Goal: Navigation & Orientation: Find specific page/section

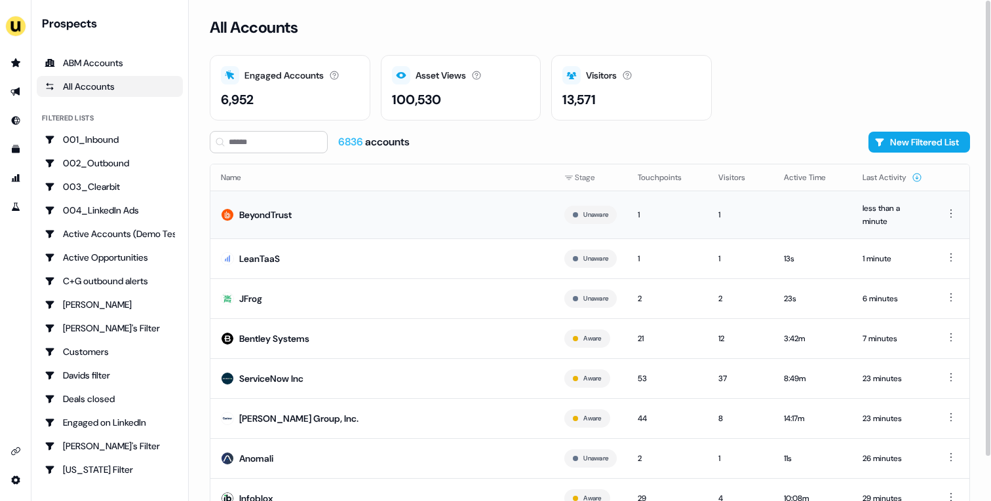
click at [478, 224] on td "BeyondTrust" at bounding box center [381, 215] width 343 height 48
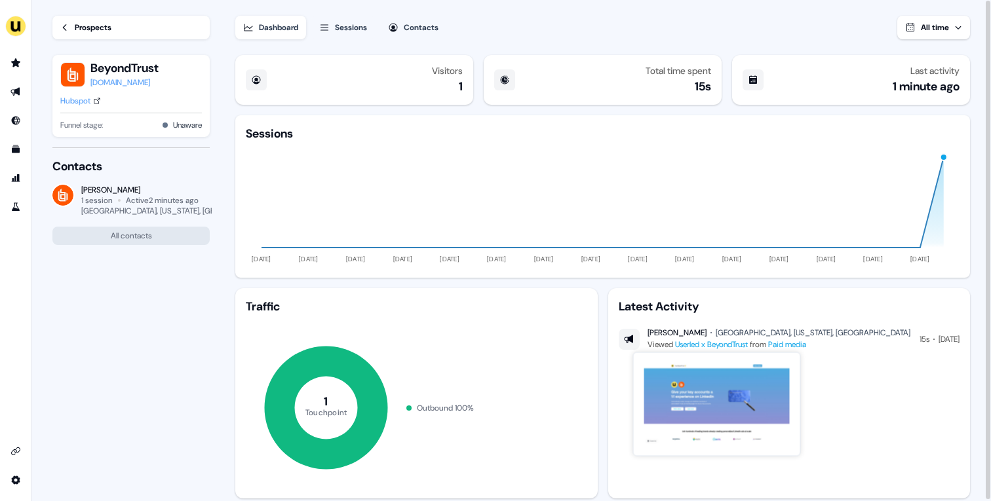
click at [730, 347] on link "Userled x BeyondTrust" at bounding box center [711, 344] width 73 height 10
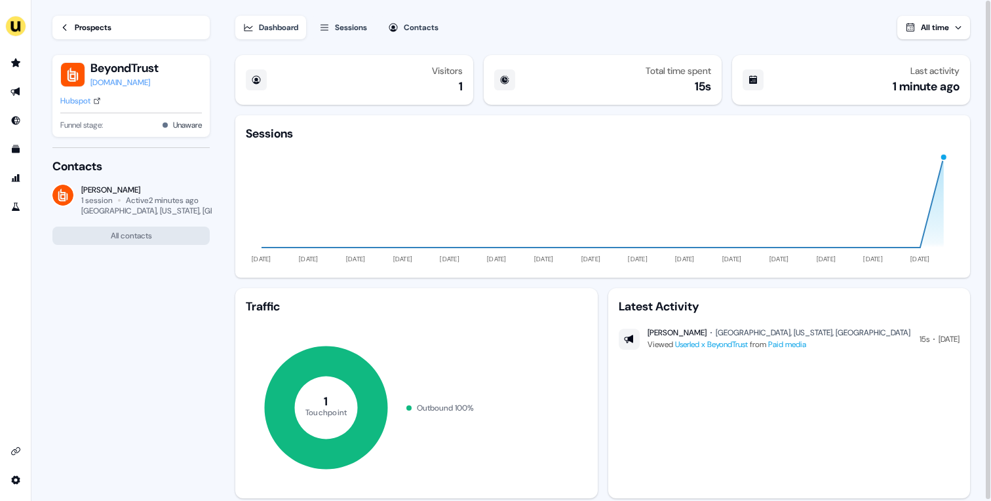
click at [111, 31] on div "Prospects" at bounding box center [93, 27] width 37 height 13
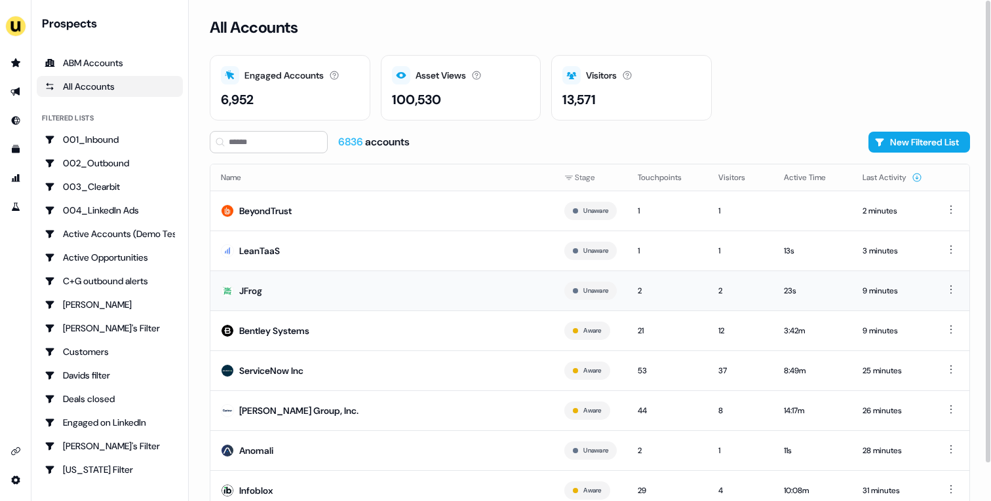
click at [433, 292] on td "JFrog" at bounding box center [381, 291] width 343 height 40
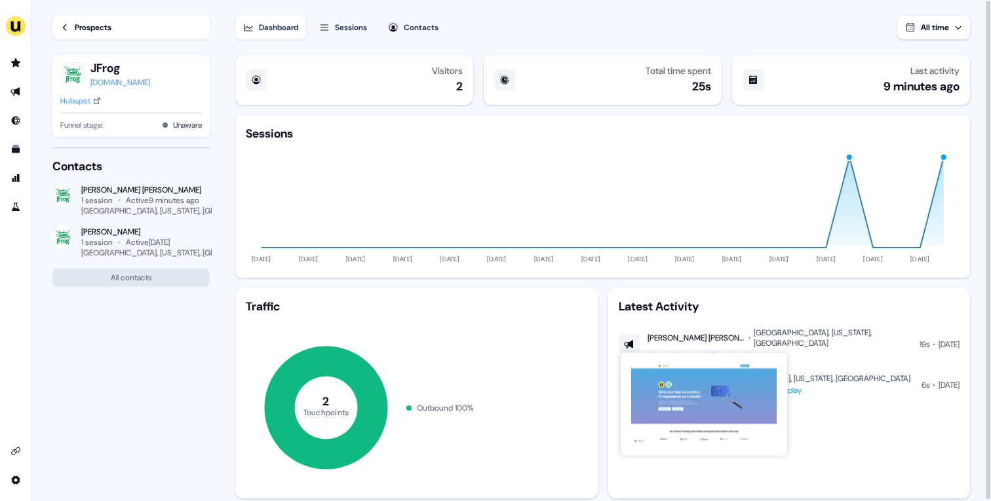
click at [706, 350] on link "Userled x JFrog" at bounding box center [701, 355] width 52 height 10
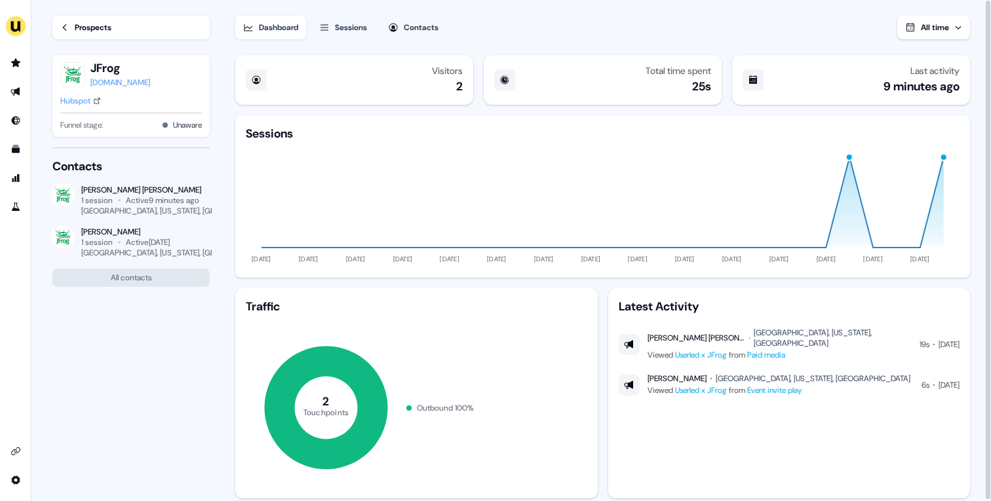
click at [98, 16] on link "Prospects" at bounding box center [130, 28] width 157 height 24
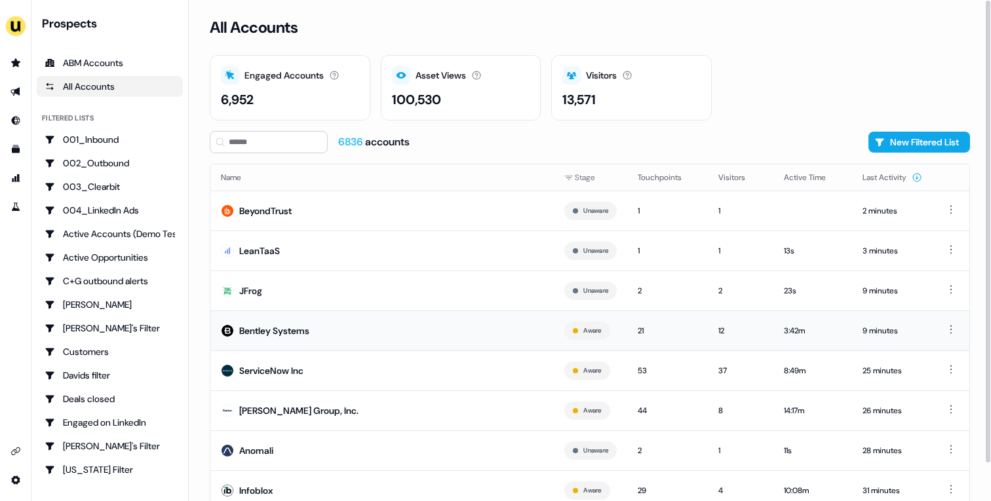
scroll to position [41, 0]
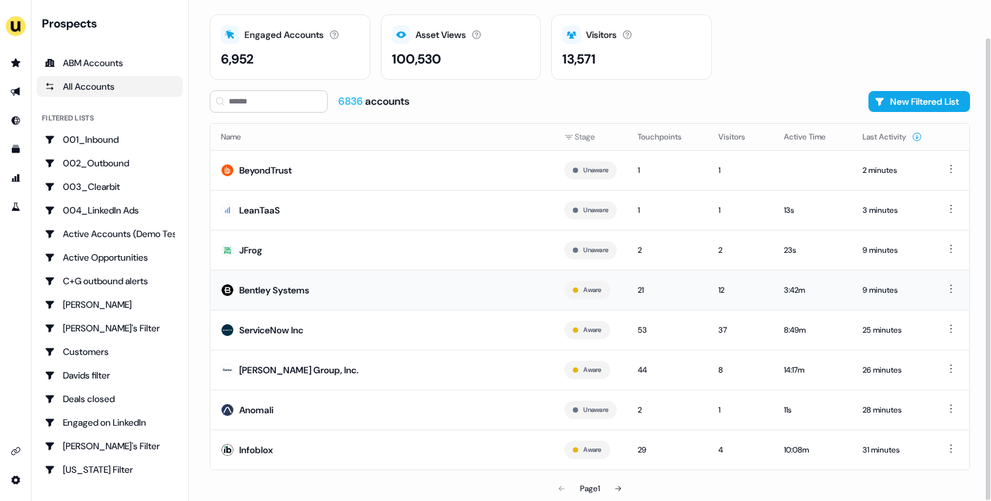
click at [360, 292] on td "Bentley Systems" at bounding box center [381, 290] width 343 height 40
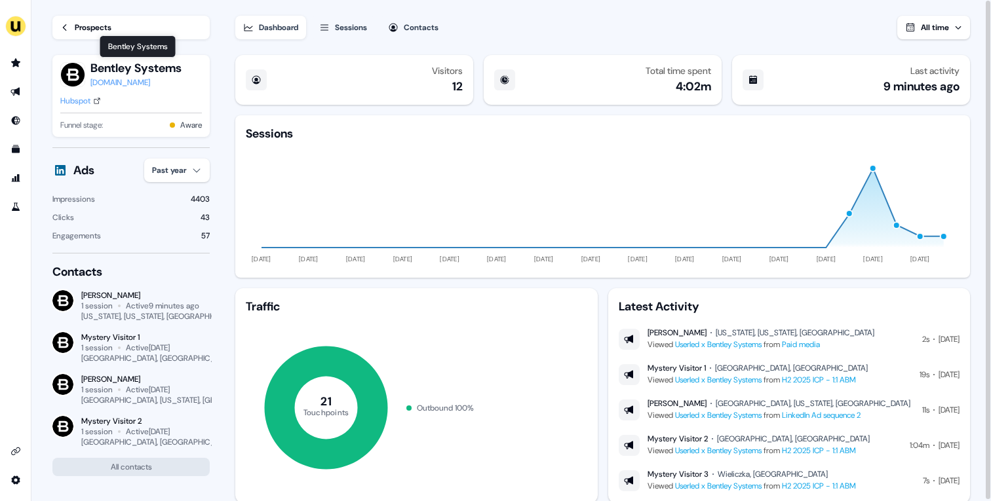
click at [97, 37] on link "Prospects" at bounding box center [130, 28] width 157 height 24
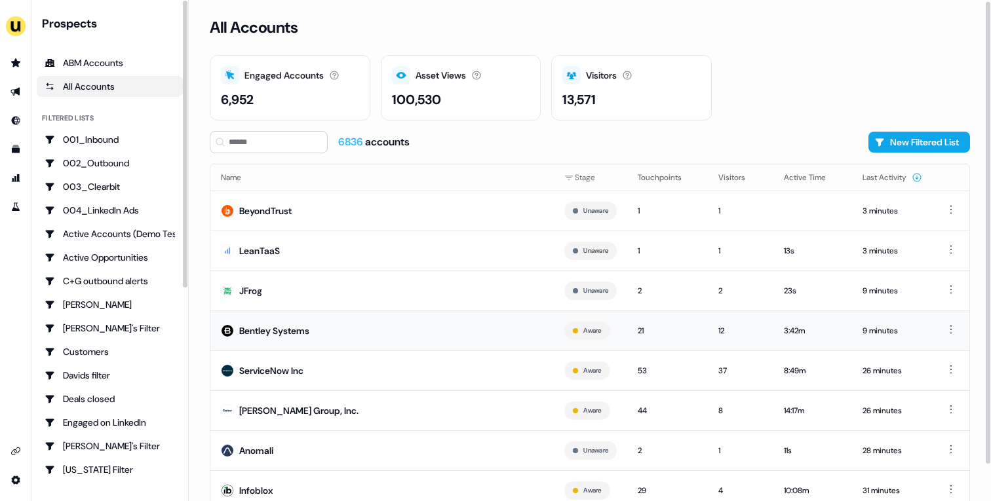
scroll to position [41, 0]
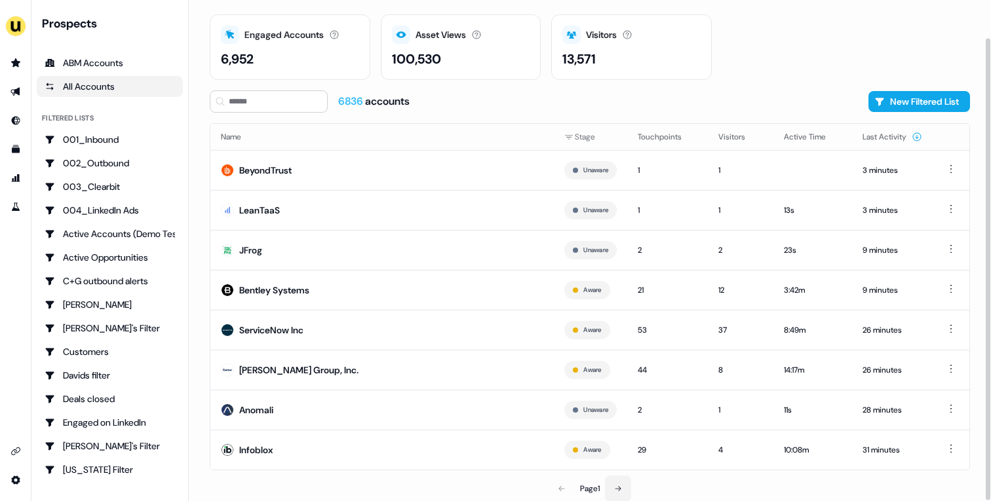
click at [623, 463] on button at bounding box center [618, 489] width 26 height 26
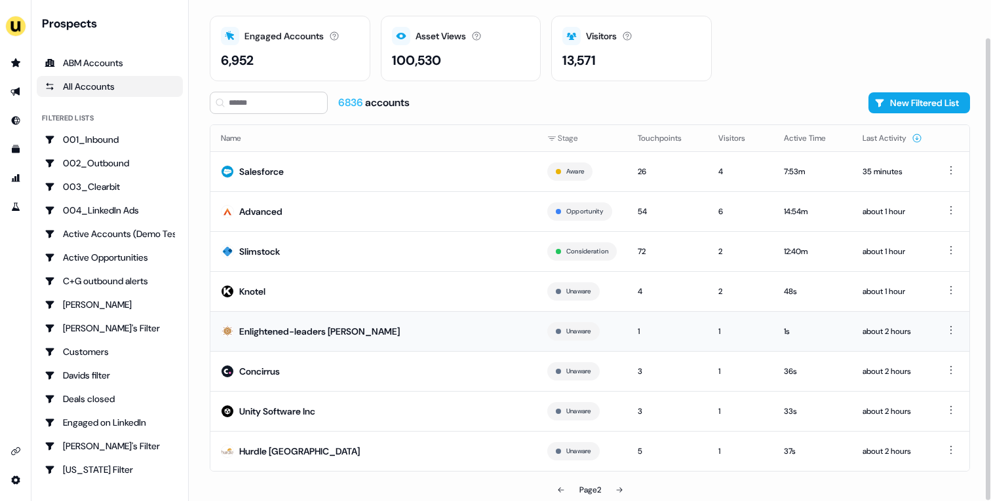
scroll to position [41, 0]
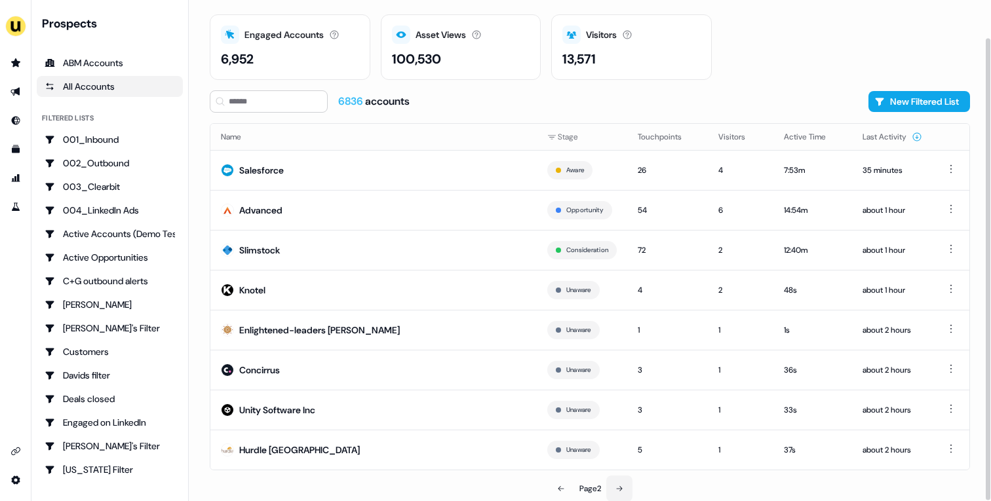
click at [631, 463] on button at bounding box center [619, 489] width 26 height 26
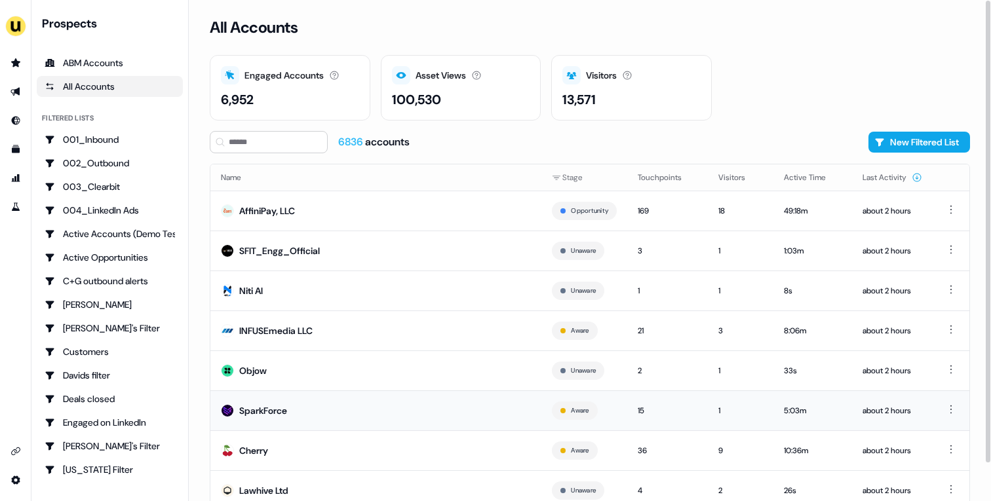
scroll to position [41, 0]
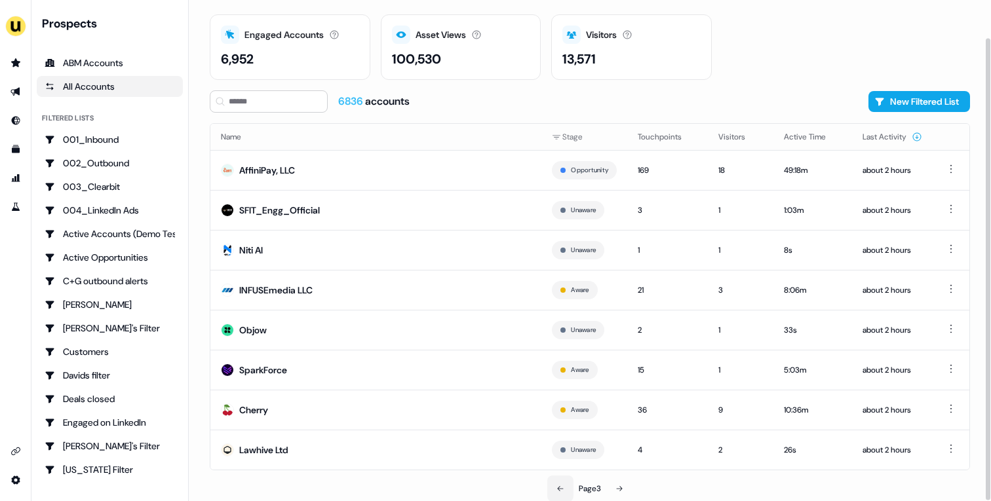
click at [566, 463] on button at bounding box center [560, 489] width 26 height 26
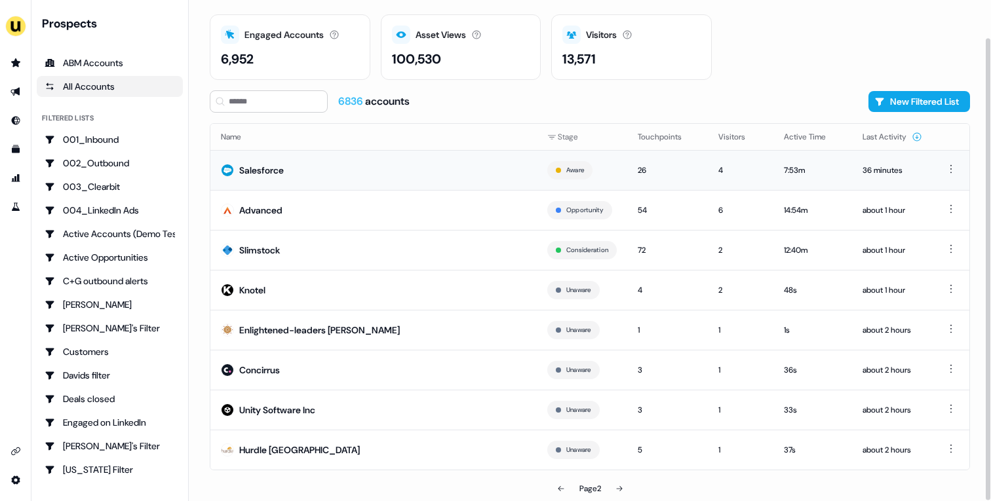
click at [312, 172] on td "Salesforce" at bounding box center [373, 170] width 326 height 40
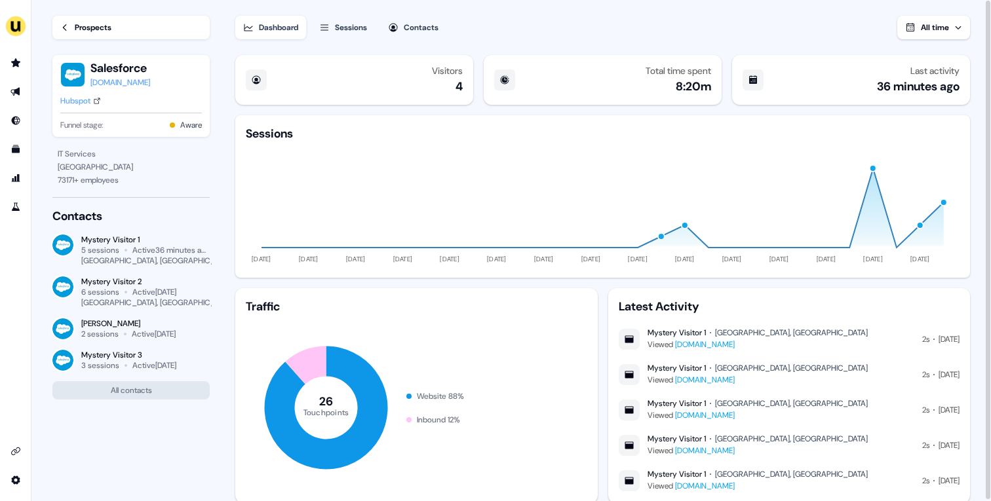
click at [73, 29] on link "Prospects" at bounding box center [130, 28] width 157 height 24
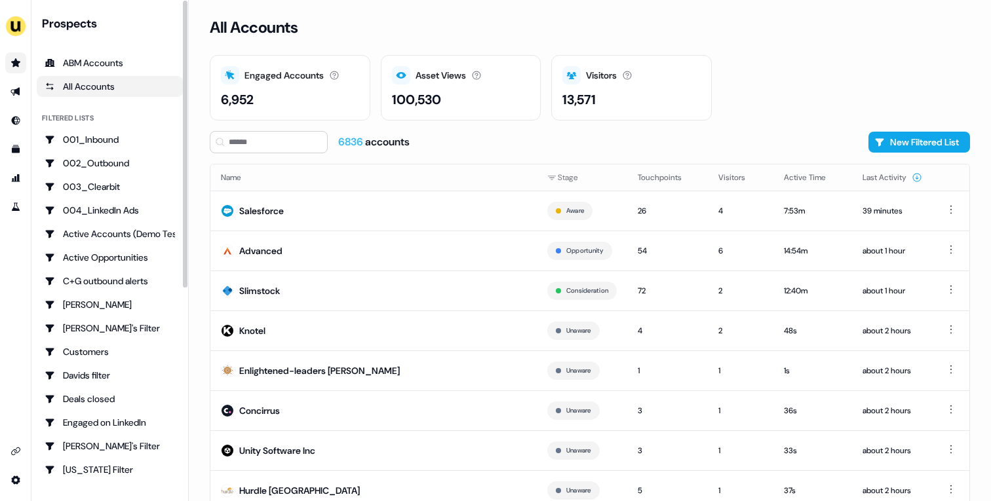
click at [10, 68] on link "Go to prospects" at bounding box center [15, 62] width 21 height 21
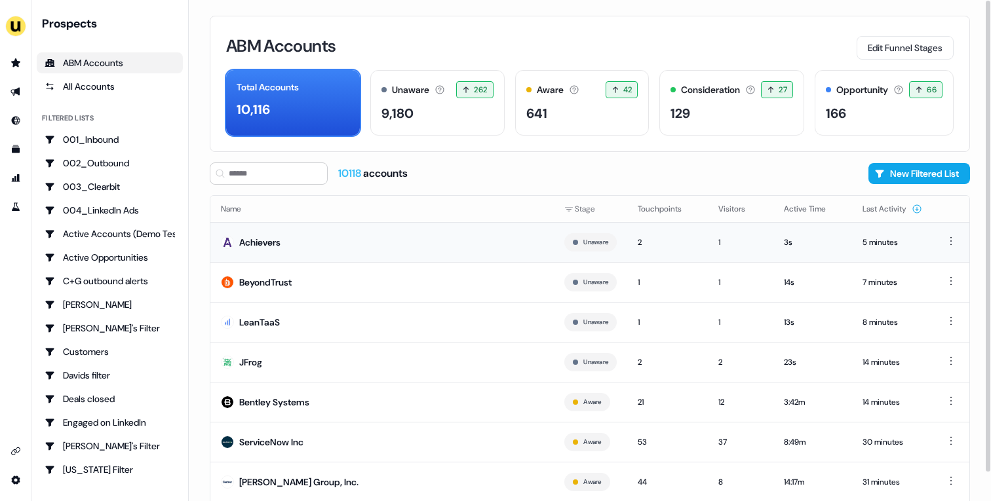
click at [392, 244] on td "Achievers" at bounding box center [381, 242] width 343 height 40
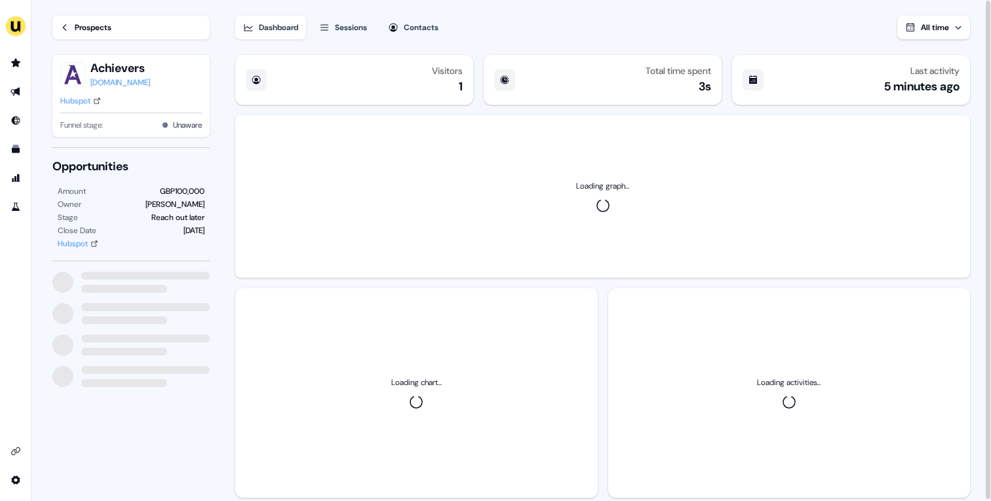
click at [392, 244] on div "Loading graph..." at bounding box center [602, 196] width 735 height 163
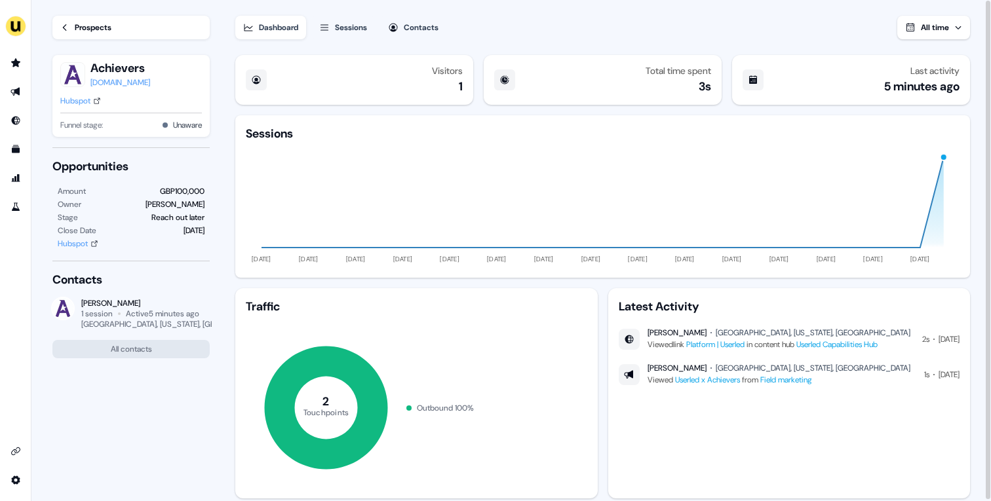
click at [87, 99] on div "Hubspot" at bounding box center [75, 100] width 30 height 13
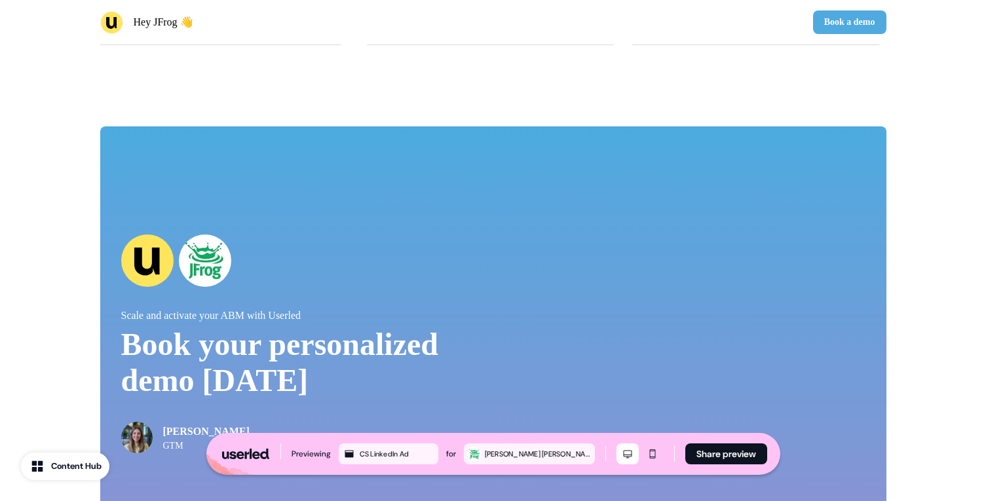
scroll to position [2679, 0]
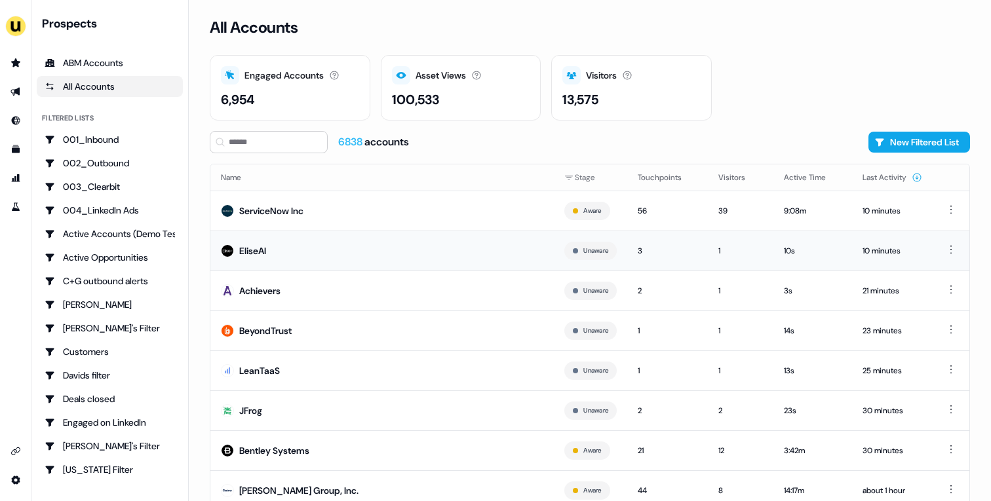
click at [393, 249] on td "EliseAI" at bounding box center [381, 251] width 343 height 40
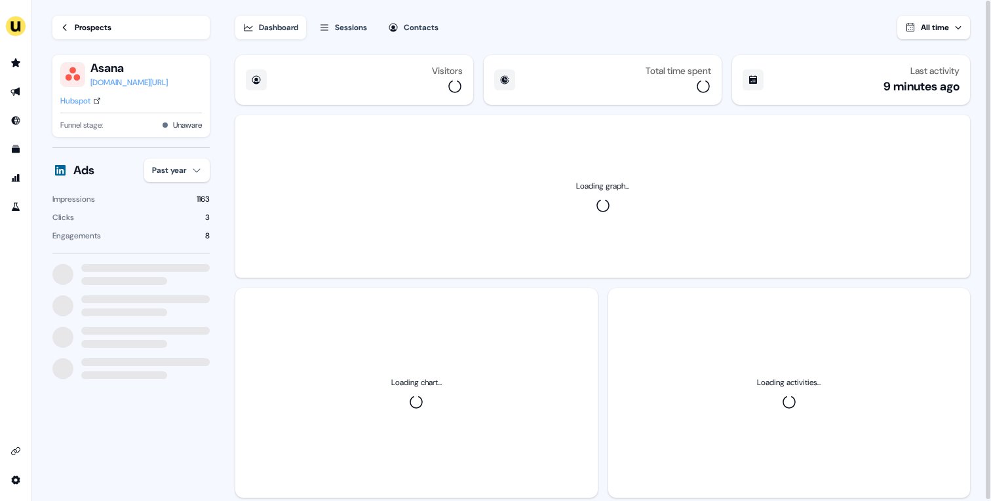
click at [199, 173] on html "For the best experience switch devices to a bigger screen. Go to Userled.io Loa…" at bounding box center [495, 250] width 991 height 501
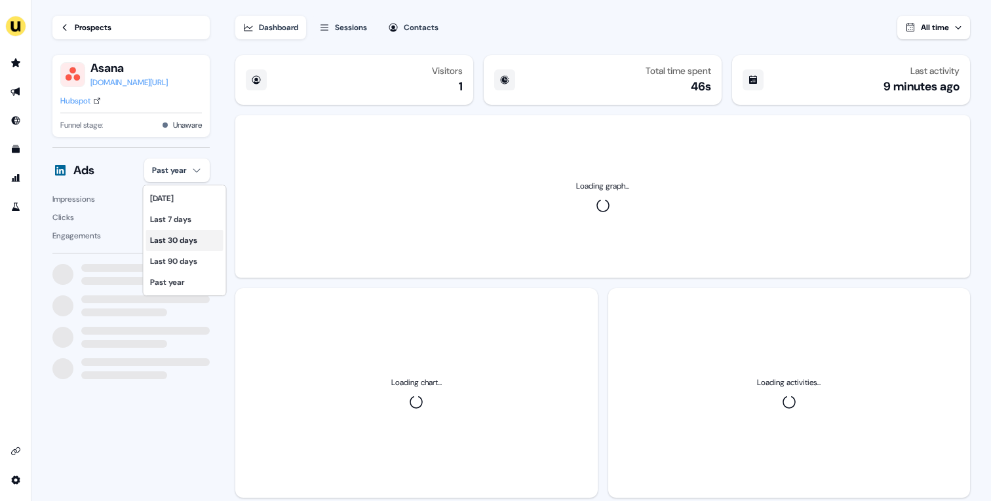
click at [204, 239] on div "Last 30 days" at bounding box center [184, 240] width 77 height 21
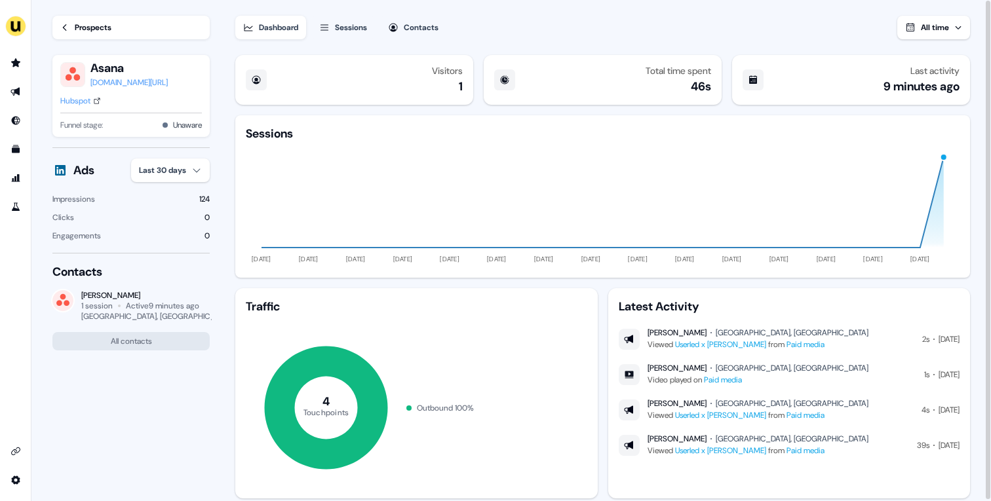
click at [85, 100] on div "Hubspot" at bounding box center [75, 100] width 30 height 13
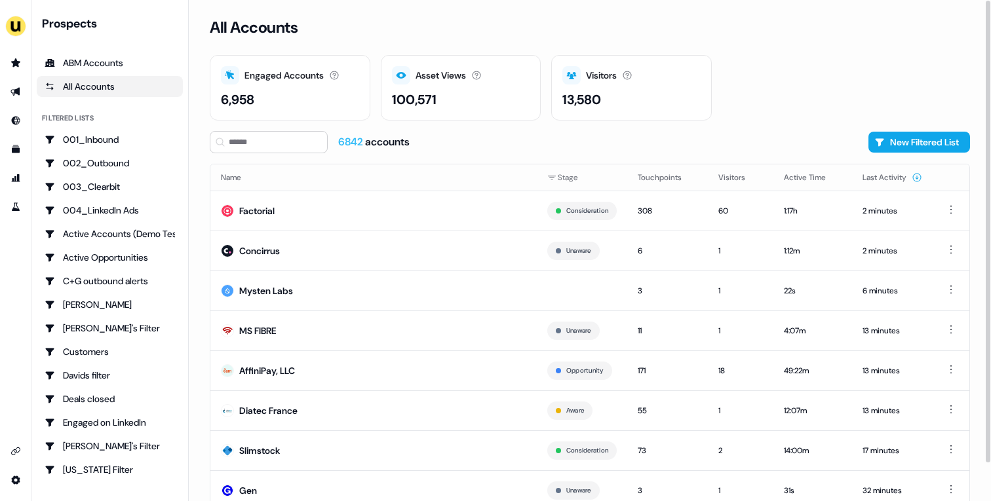
scroll to position [41, 0]
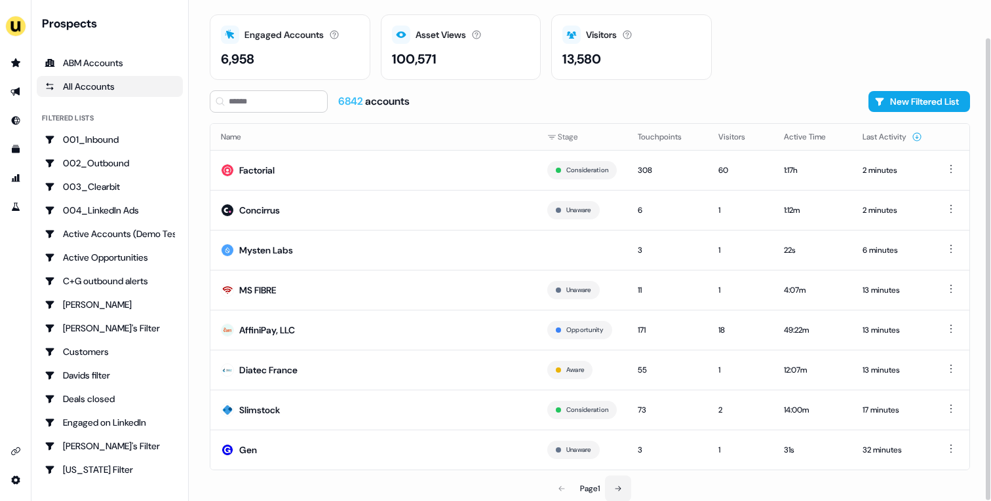
click at [626, 479] on button at bounding box center [618, 489] width 26 height 26
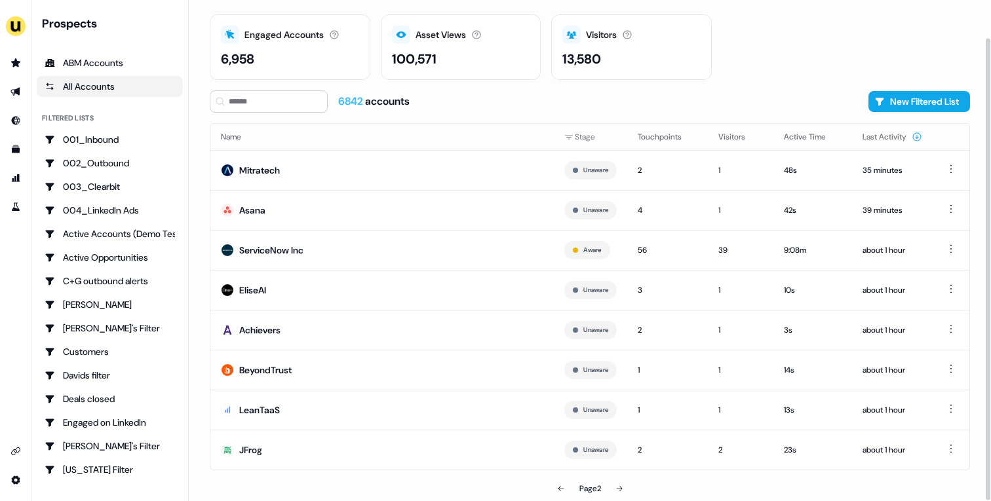
scroll to position [39, 0]
click at [562, 483] on button at bounding box center [561, 490] width 26 height 26
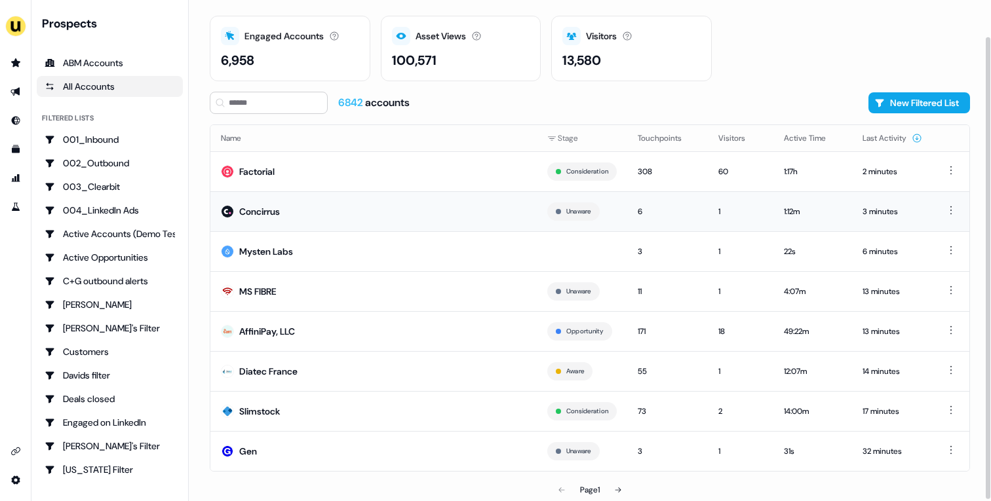
scroll to position [41, 0]
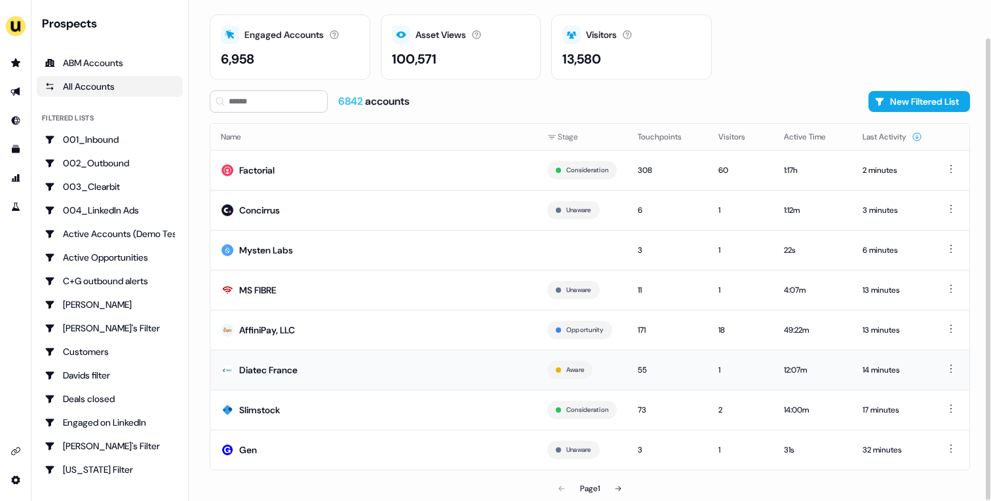
click at [478, 358] on td "Diatec France" at bounding box center [373, 370] width 326 height 40
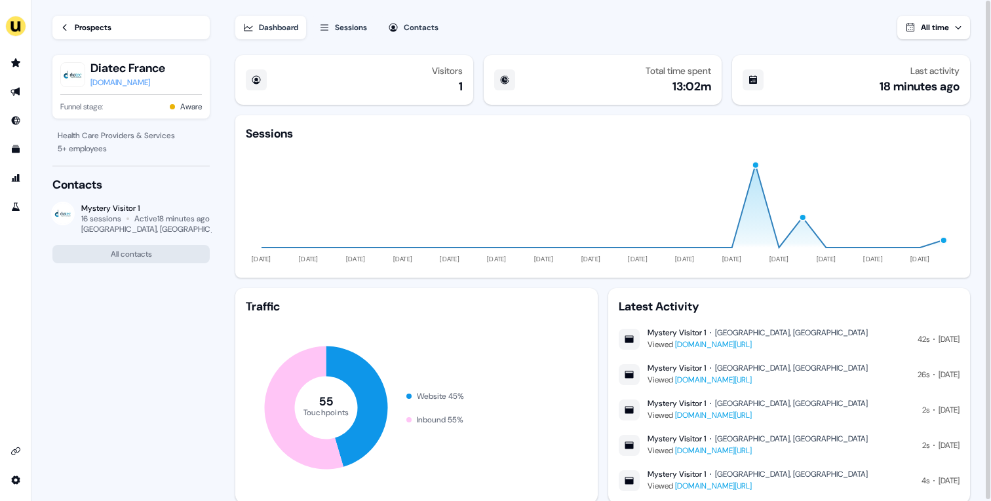
click at [92, 33] on div "Prospects" at bounding box center [93, 27] width 37 height 13
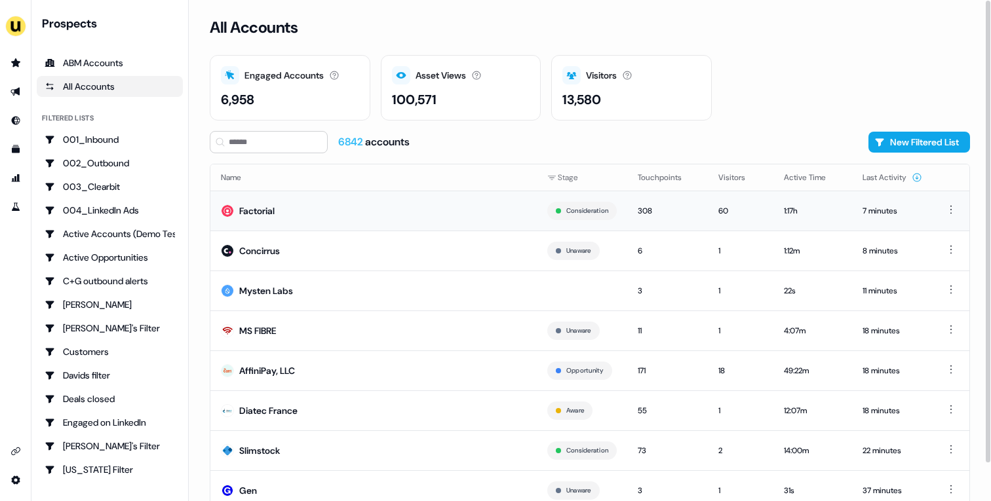
click at [415, 209] on td "Factorial" at bounding box center [373, 211] width 326 height 40
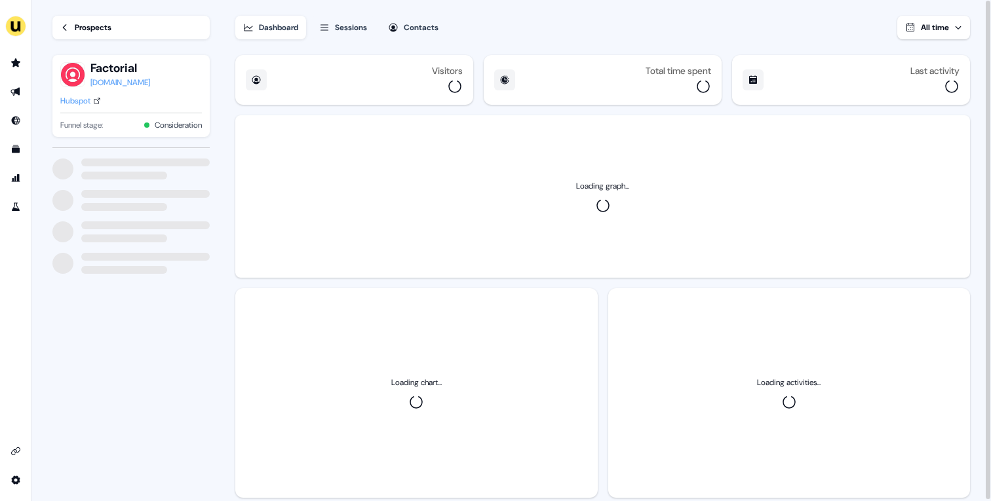
click at [86, 105] on div "Hubspot" at bounding box center [75, 100] width 30 height 13
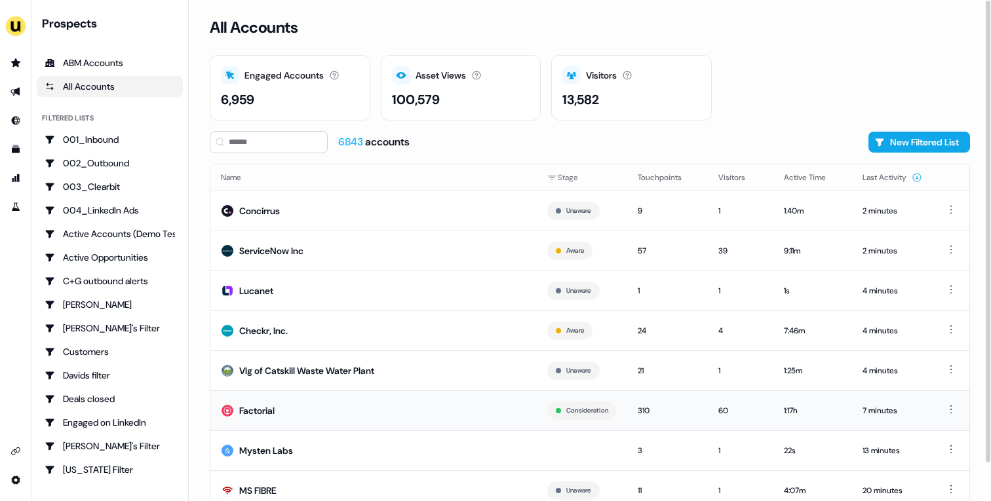
click at [345, 413] on td "Factorial" at bounding box center [373, 411] width 326 height 40
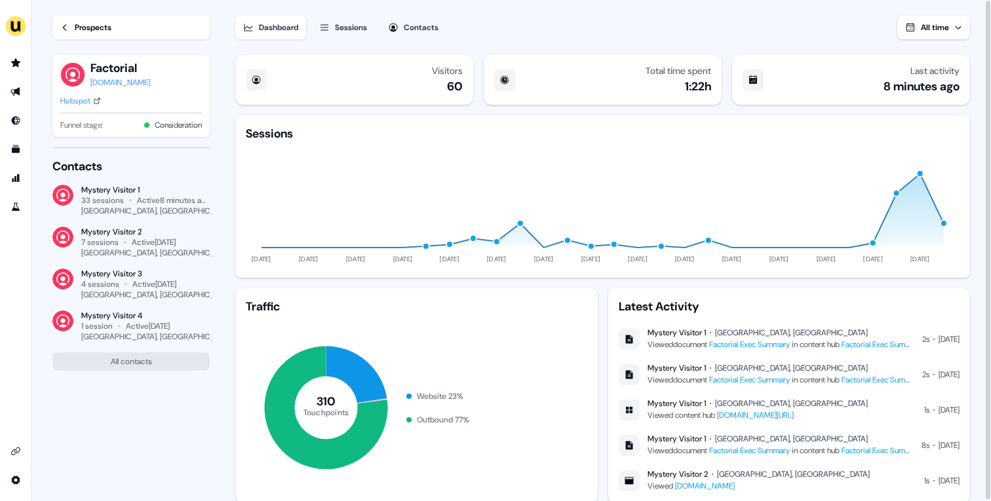
click at [126, 24] on link "Prospects" at bounding box center [130, 28] width 157 height 24
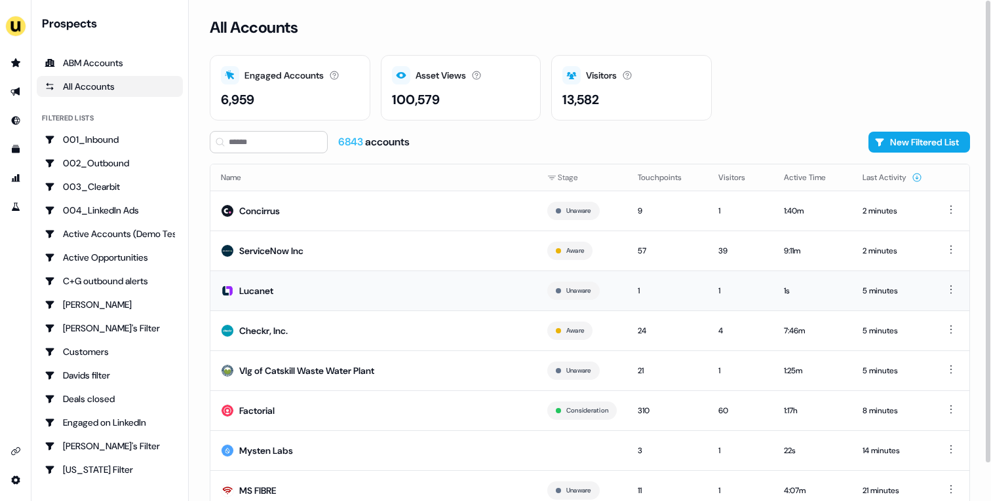
click at [377, 287] on td "Lucanet" at bounding box center [373, 291] width 326 height 40
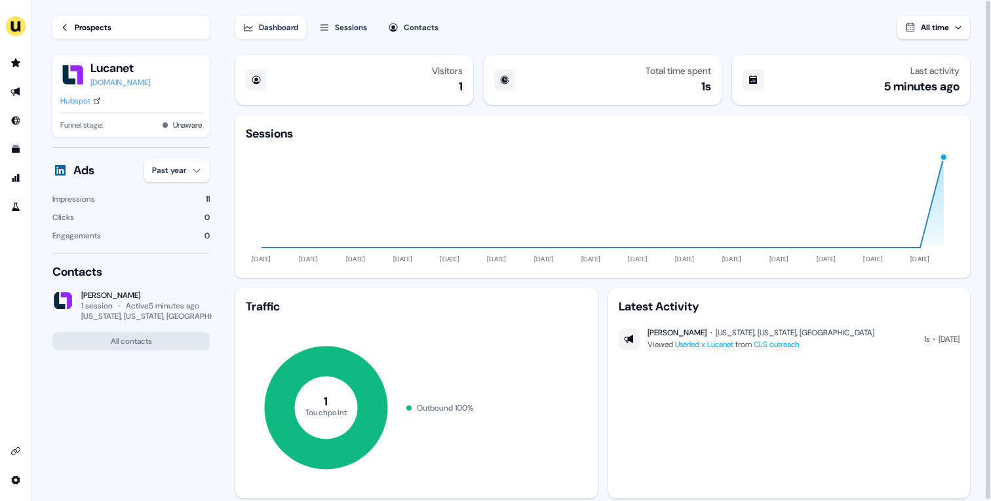
click at [93, 28] on div "Prospects" at bounding box center [93, 27] width 37 height 13
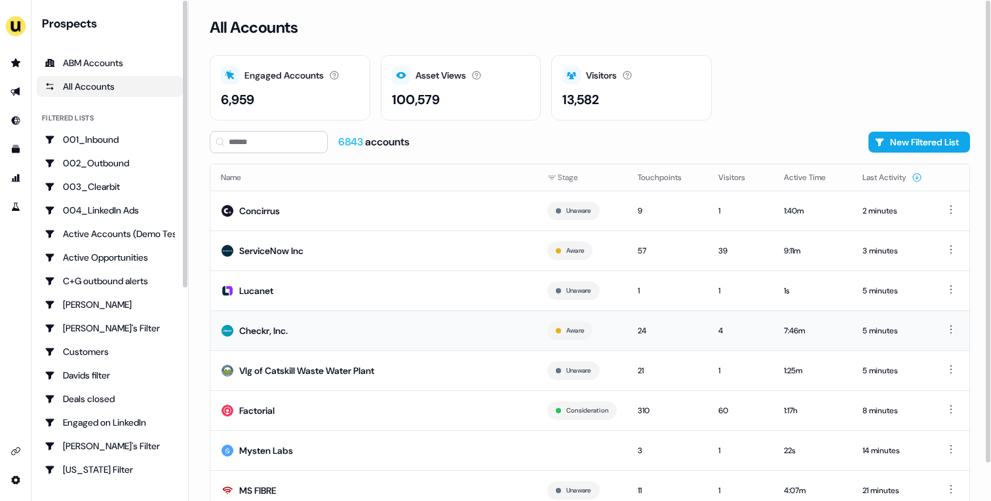
click at [304, 320] on td "Checkr, Inc." at bounding box center [373, 331] width 326 height 40
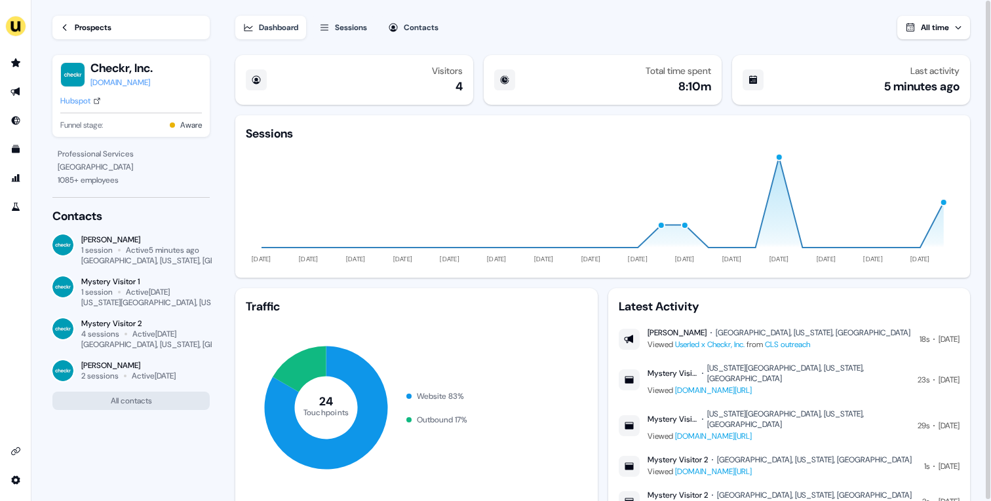
click at [114, 33] on link "Prospects" at bounding box center [130, 28] width 157 height 24
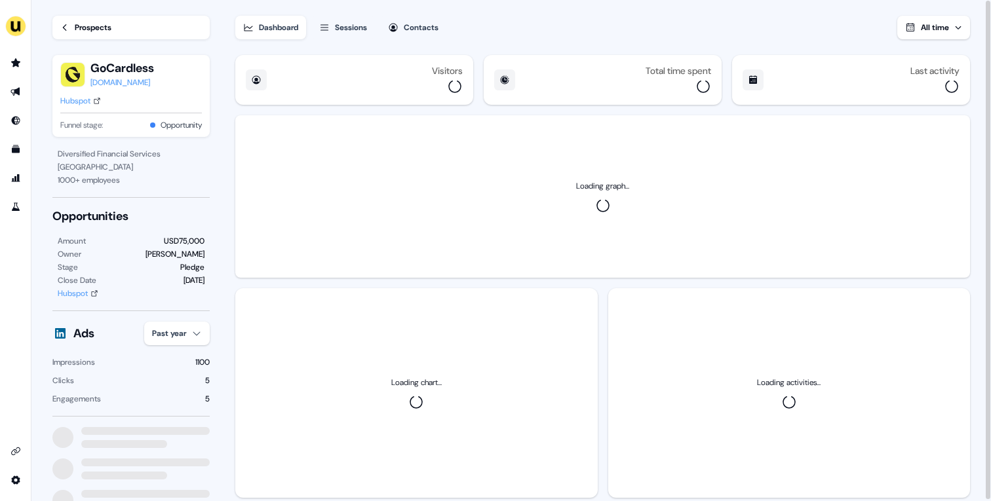
click at [95, 97] on icon at bounding box center [97, 101] width 8 height 8
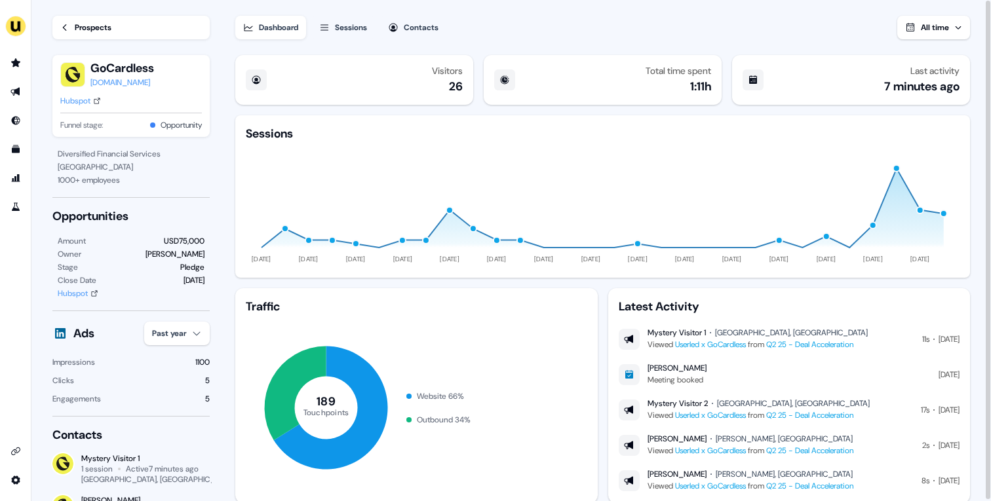
click at [87, 98] on div "Hubspot" at bounding box center [75, 100] width 30 height 13
